Goal: Task Accomplishment & Management: Manage account settings

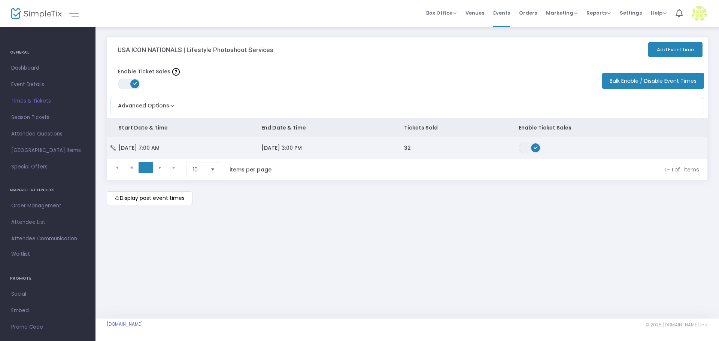
click at [315, 148] on td "[DATE] 3:00 PM" at bounding box center [321, 148] width 143 height 22
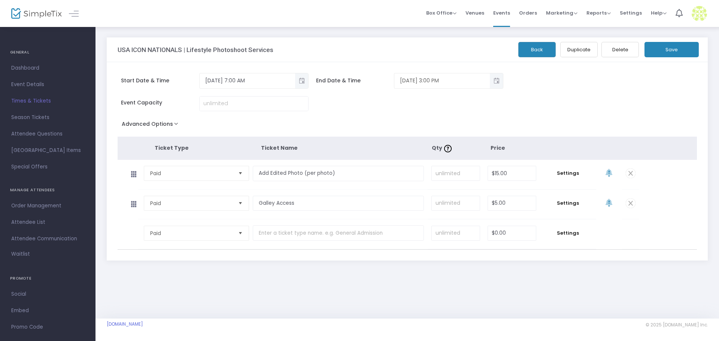
click at [498, 83] on span "Toggle popup" at bounding box center [496, 81] width 12 height 12
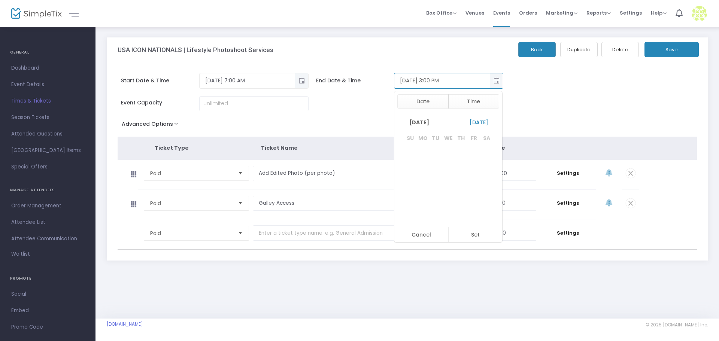
scroll to position [11, 0]
click at [446, 197] on span "20" at bounding box center [448, 194] width 13 height 13
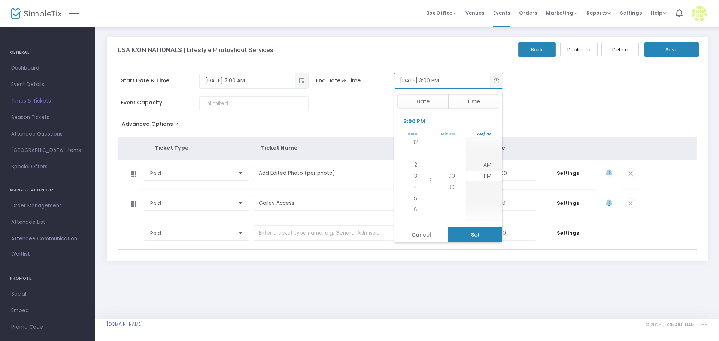
click at [470, 236] on button "Set" at bounding box center [475, 234] width 54 height 15
type input "[DATE] 3:00 PM"
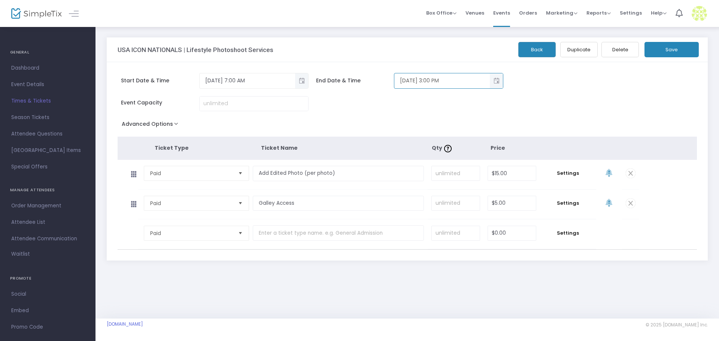
click at [671, 54] on button "Save" at bounding box center [672, 49] width 54 height 15
click at [506, 14] on span "Events" at bounding box center [501, 12] width 17 height 19
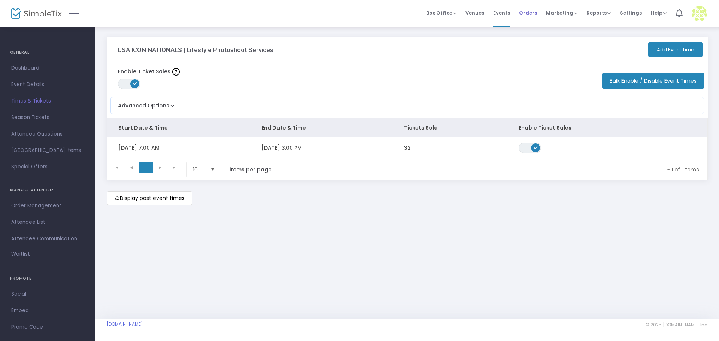
click at [539, 18] on li "Orders" at bounding box center [528, 13] width 27 height 27
click at [533, 13] on span "Orders" at bounding box center [528, 12] width 18 height 19
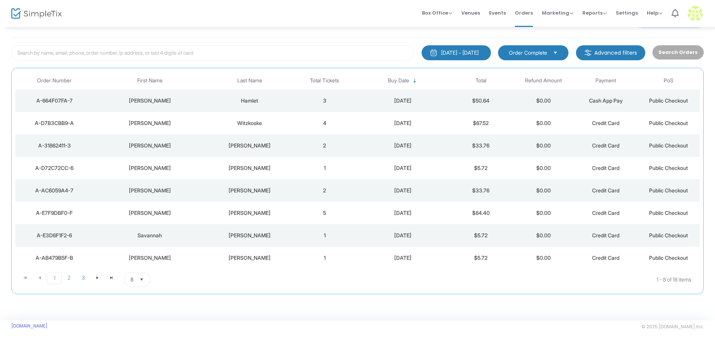
scroll to position [33, 0]
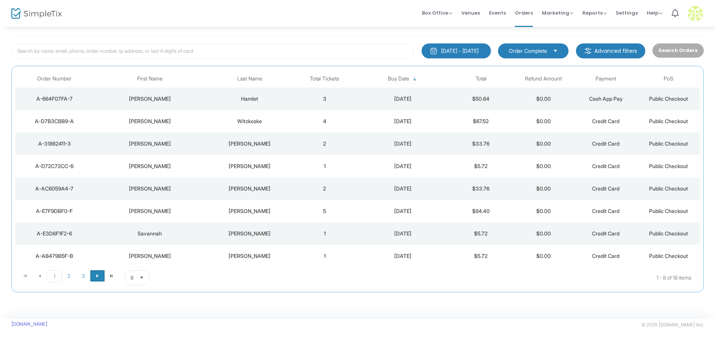
click at [92, 278] on span at bounding box center [97, 275] width 14 height 11
click at [93, 277] on span at bounding box center [97, 275] width 14 height 11
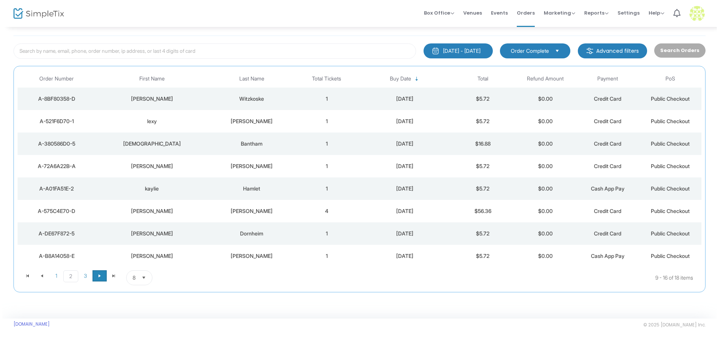
scroll to position [0, 0]
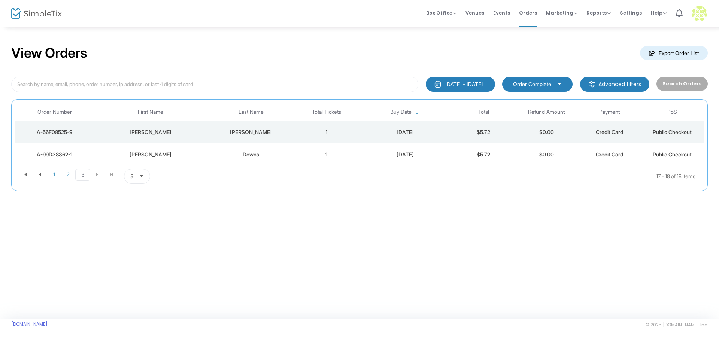
click at [211, 153] on div "Downs" at bounding box center [251, 154] width 84 height 7
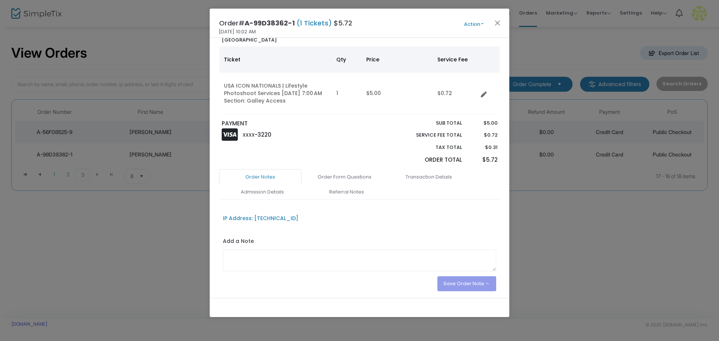
scroll to position [71, 0]
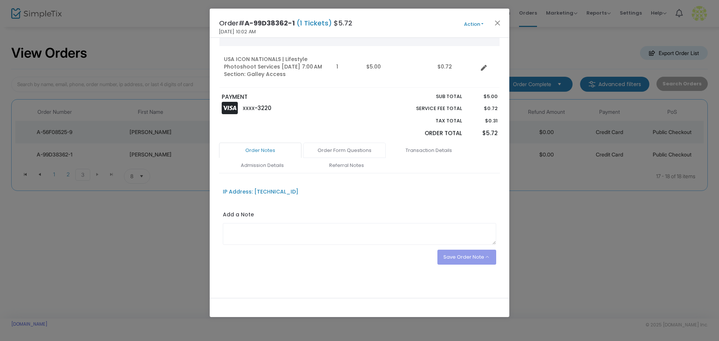
click at [358, 149] on link "Order Form Questions" at bounding box center [344, 151] width 82 height 16
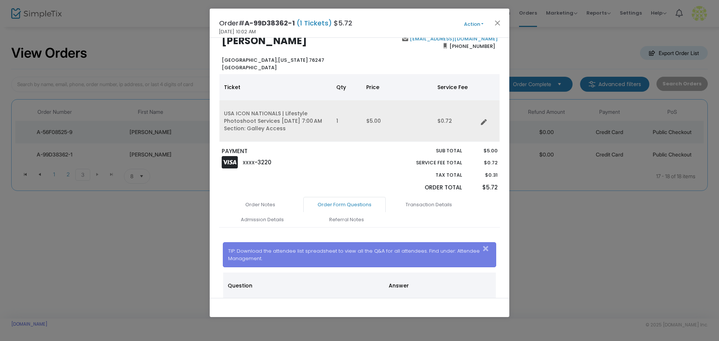
scroll to position [0, 0]
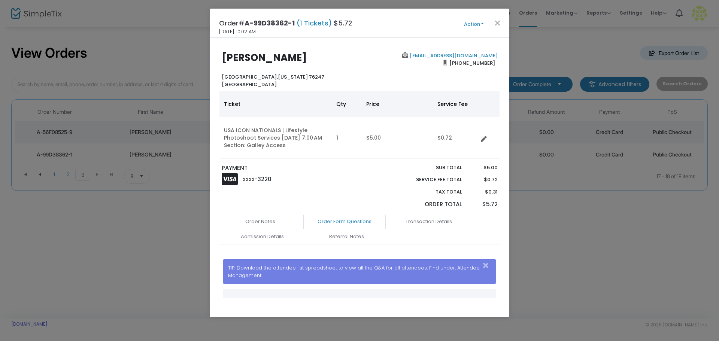
click at [141, 223] on ngb-modal-window "Order# A-99D38362-1 (1 Tickets) $5.72 7/31/2025 10:02 AM Action Mark Admitted E…" at bounding box center [359, 170] width 719 height 341
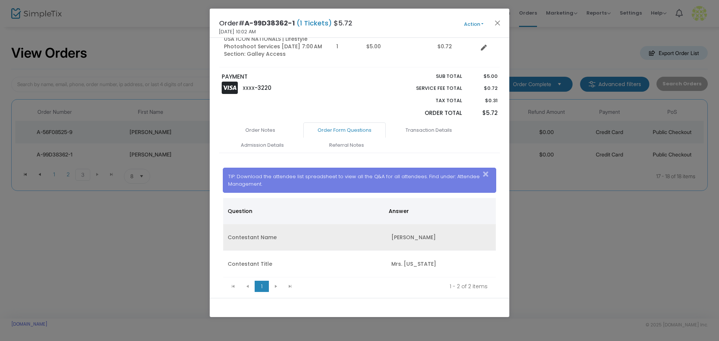
scroll to position [115, 0]
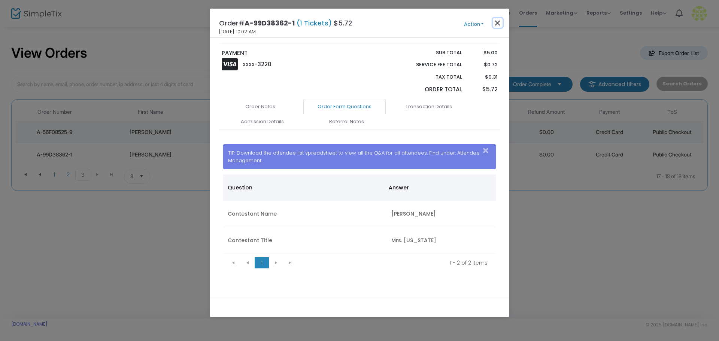
click at [497, 23] on button "Close" at bounding box center [498, 23] width 10 height 10
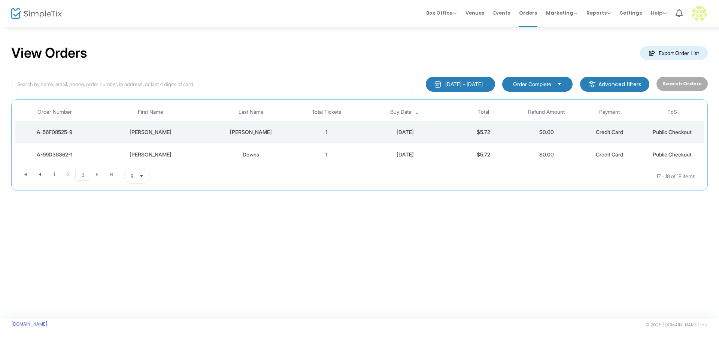
click at [202, 130] on div "Laura" at bounding box center [150, 131] width 109 height 7
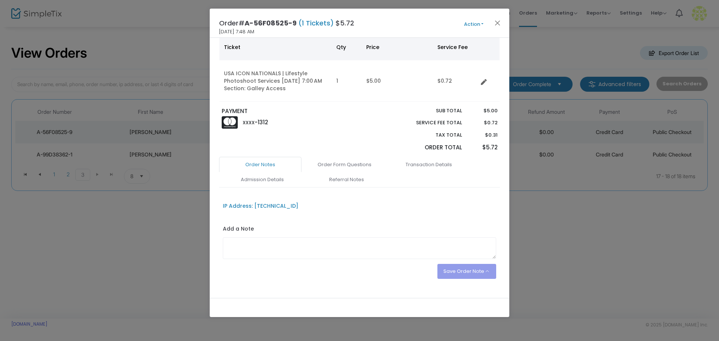
scroll to position [71, 0]
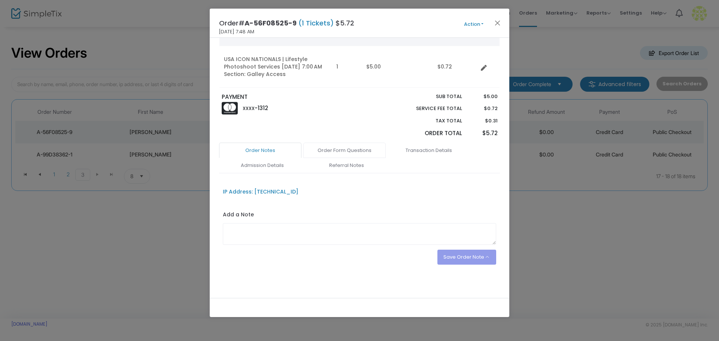
click at [348, 153] on link "Order Form Questions" at bounding box center [344, 151] width 82 height 16
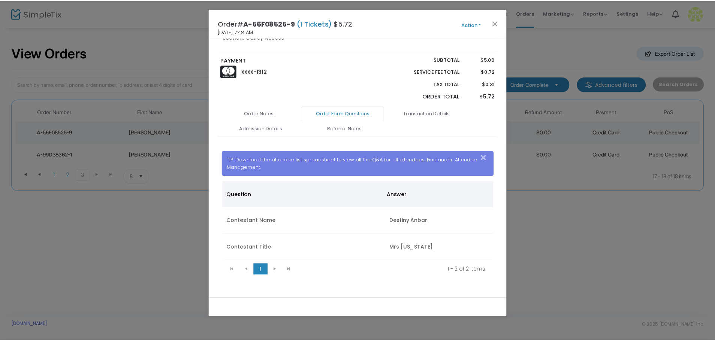
scroll to position [115, 0]
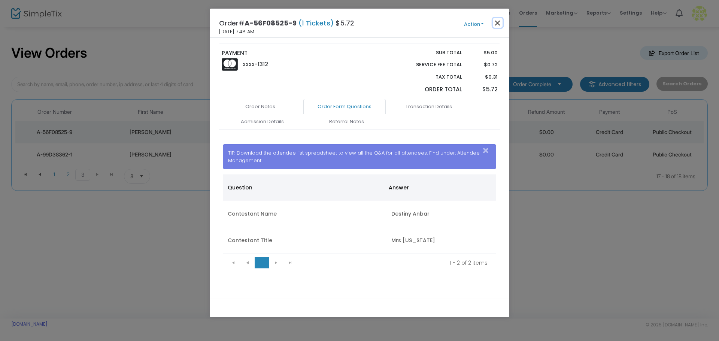
click at [499, 23] on button "Close" at bounding box center [498, 23] width 10 height 10
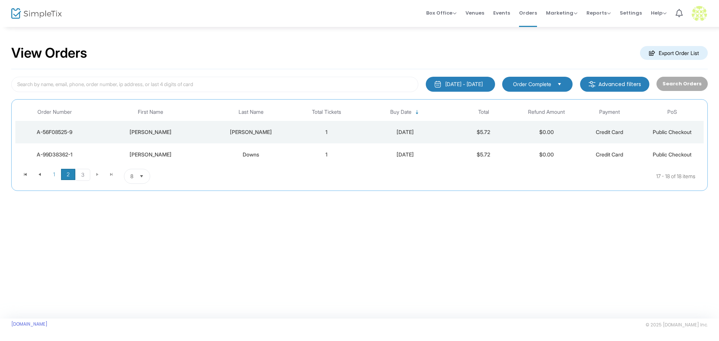
click at [66, 174] on span "2" at bounding box center [68, 174] width 14 height 11
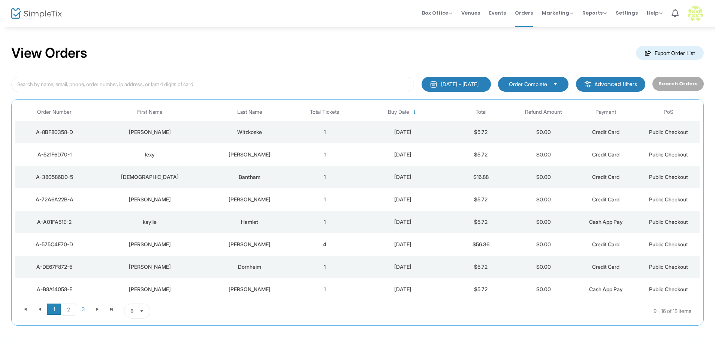
click at [54, 311] on span "1" at bounding box center [54, 309] width 14 height 11
click at [175, 292] on div "Melani" at bounding box center [149, 289] width 109 height 7
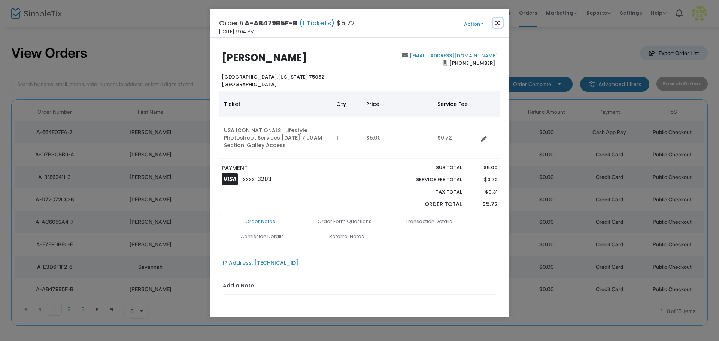
click at [494, 21] on button "Close" at bounding box center [498, 23] width 10 height 10
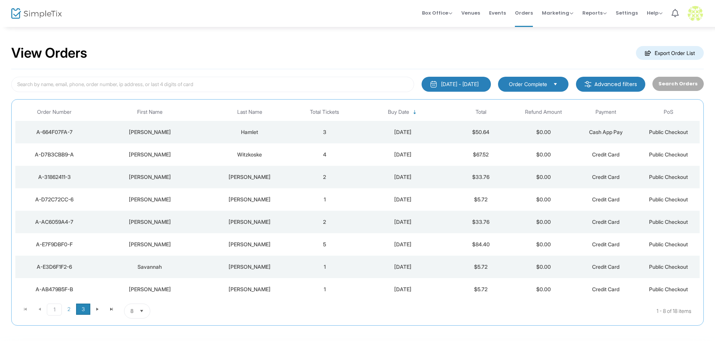
click at [81, 310] on span "3" at bounding box center [83, 309] width 14 height 11
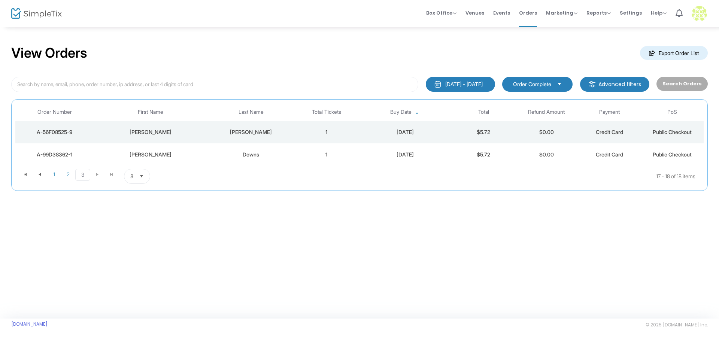
click at [470, 87] on div "7/14/2025 - 8/13/2025" at bounding box center [463, 84] width 37 height 7
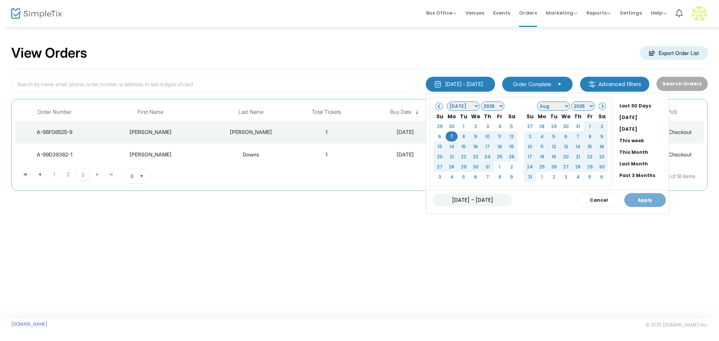
click at [635, 197] on div "07/14/2025 - 08/13/2025 Cancel Apply" at bounding box center [549, 200] width 239 height 20
click at [633, 200] on div "07/14/2025 - 08/13/2025 Cancel Apply" at bounding box center [549, 200] width 239 height 20
click at [620, 104] on li "Last 30 Days" at bounding box center [642, 106] width 52 height 12
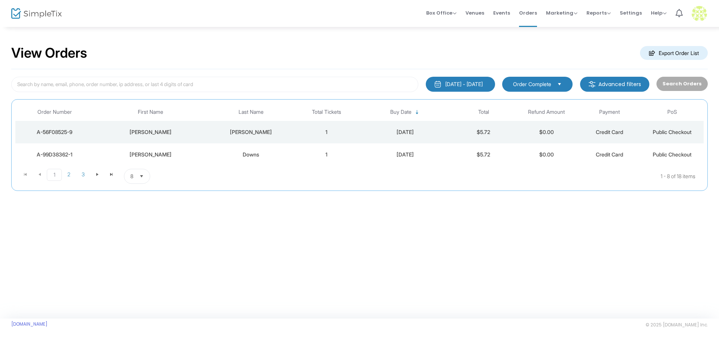
click at [469, 85] on div "7/14/2025 - 8/13/2025" at bounding box center [463, 84] width 37 height 7
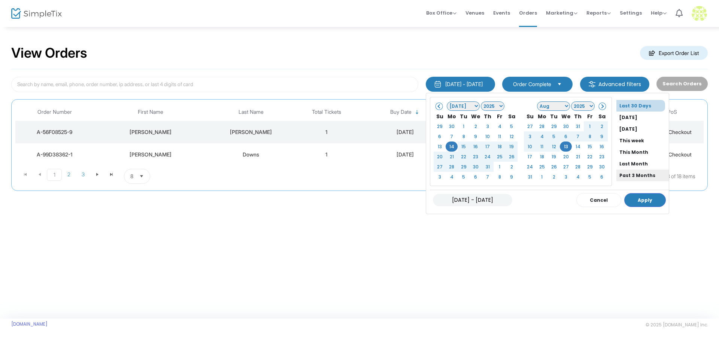
click at [624, 177] on li "Past 3 Months" at bounding box center [642, 176] width 52 height 12
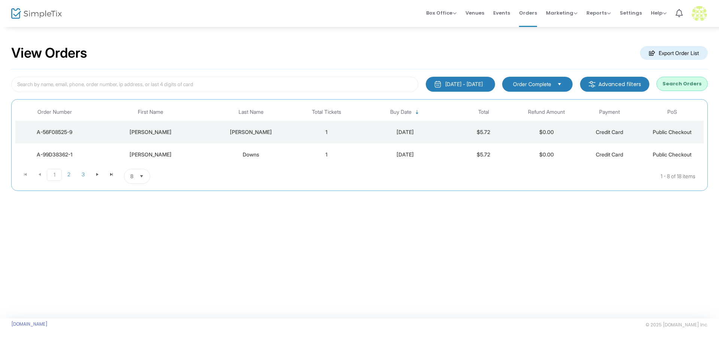
click at [551, 83] on span "Order Complete" at bounding box center [532, 84] width 38 height 7
click at [551, 82] on span "Order Complete" at bounding box center [532, 84] width 38 height 7
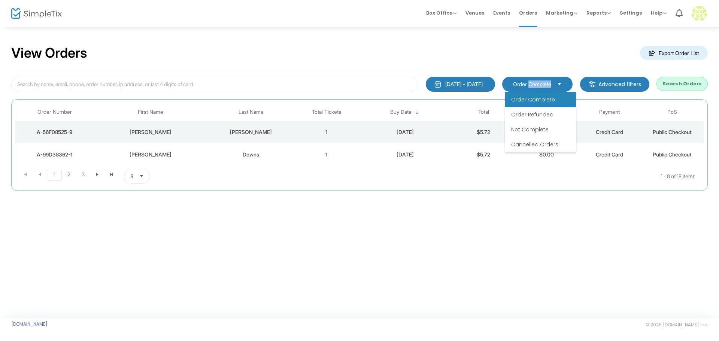
click at [551, 82] on span "Order Complete" at bounding box center [532, 84] width 38 height 7
click at [692, 85] on button "Search Orders" at bounding box center [682, 84] width 51 height 14
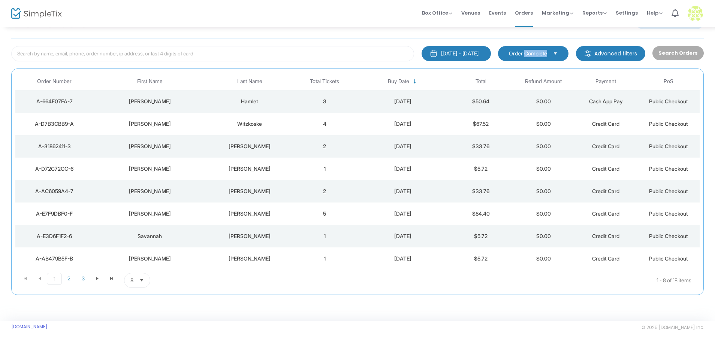
scroll to position [33, 0]
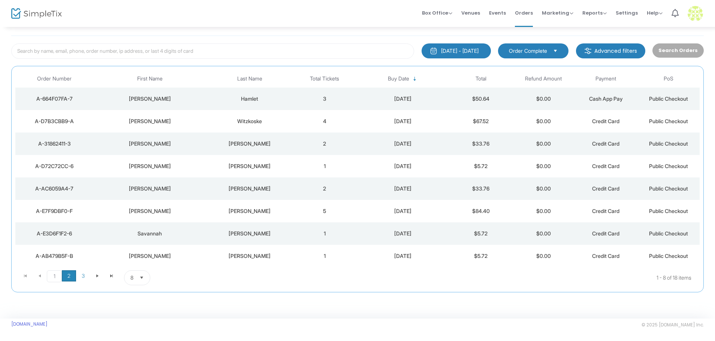
click at [66, 278] on span "2" at bounding box center [69, 275] width 14 height 11
click at [86, 278] on span "3" at bounding box center [83, 275] width 14 height 11
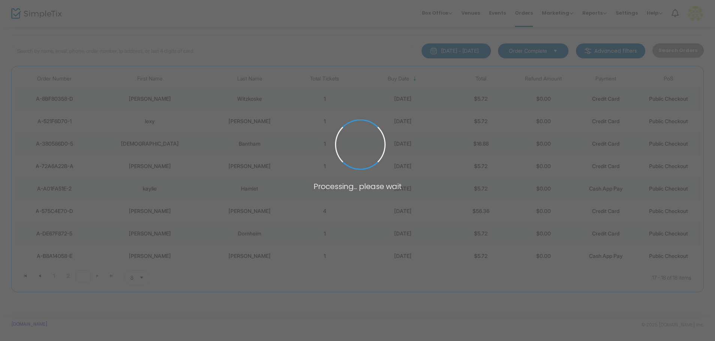
scroll to position [0, 0]
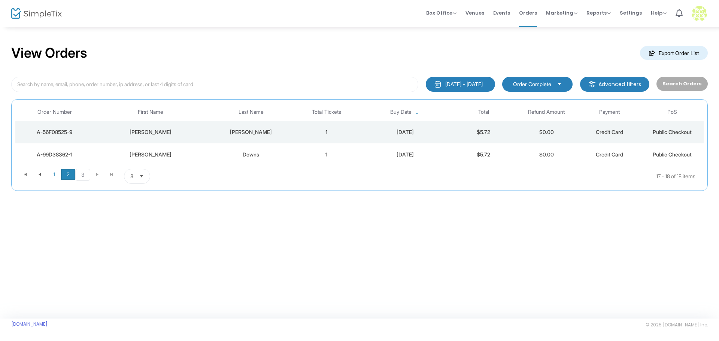
click at [69, 176] on span "2" at bounding box center [68, 174] width 14 height 11
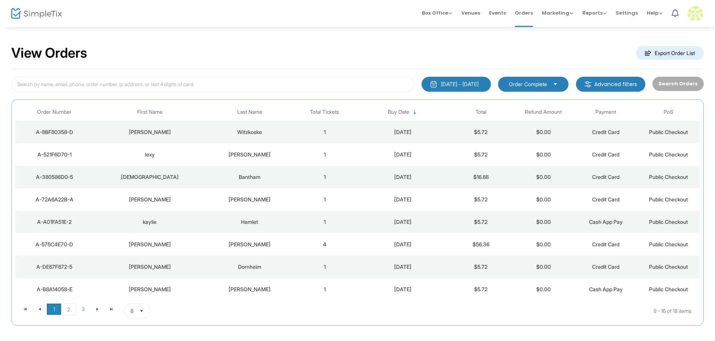
click at [55, 310] on span "1" at bounding box center [54, 309] width 14 height 11
click at [72, 309] on span "2" at bounding box center [69, 309] width 14 height 11
click at [85, 312] on span "3" at bounding box center [83, 309] width 14 height 11
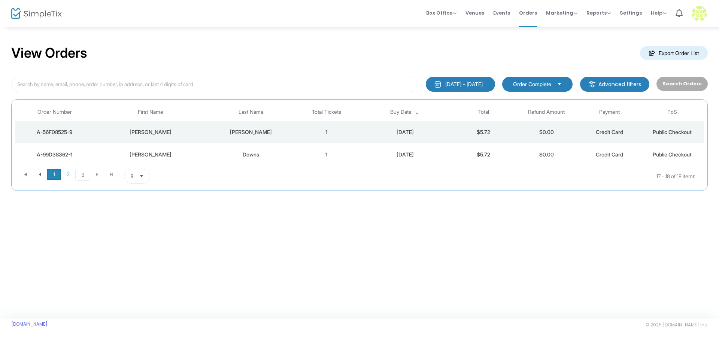
click at [59, 177] on span "1" at bounding box center [54, 174] width 14 height 11
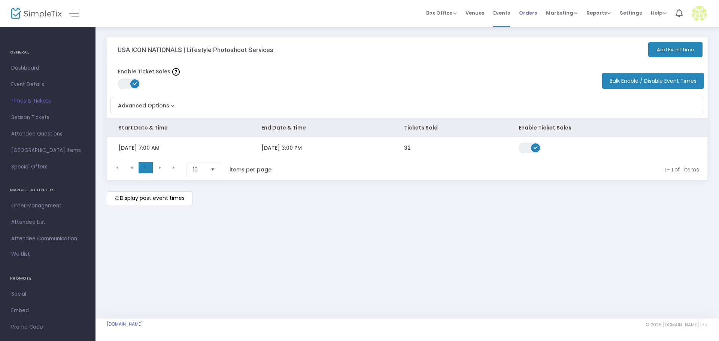
click at [529, 16] on span "Orders" at bounding box center [528, 12] width 18 height 19
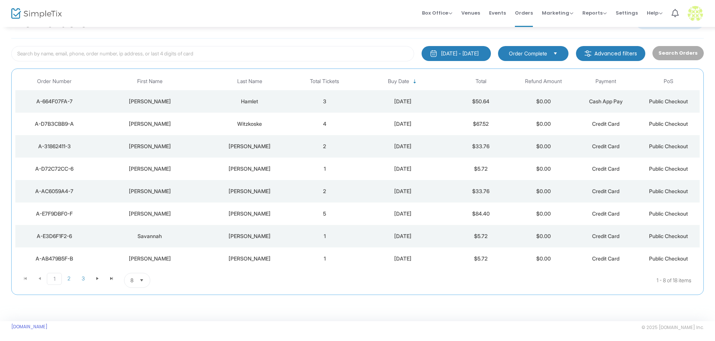
scroll to position [33, 0]
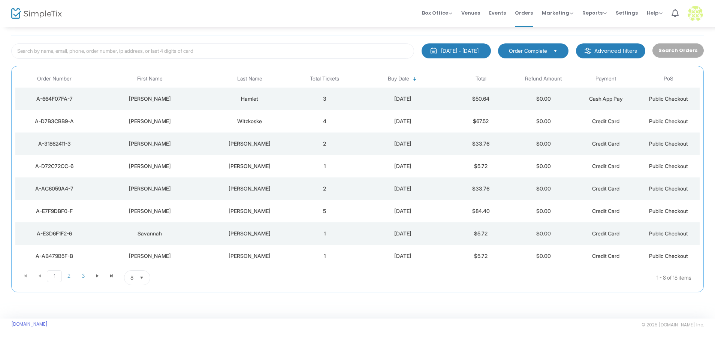
click at [209, 258] on div "Madsen" at bounding box center [250, 255] width 84 height 7
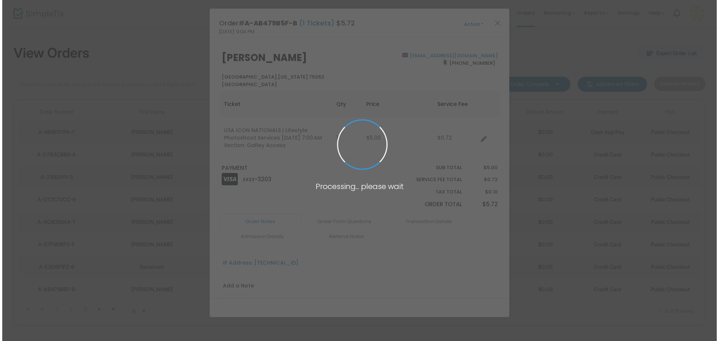
scroll to position [0, 0]
